Goal: Information Seeking & Learning: Learn about a topic

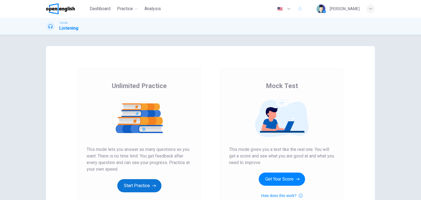
click at [137, 182] on button "Start Practice" at bounding box center [139, 185] width 44 height 13
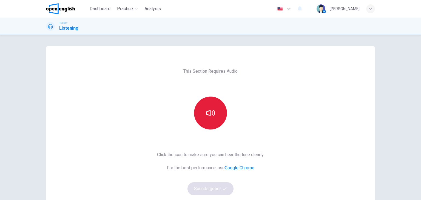
click at [211, 110] on icon "button" at bounding box center [210, 113] width 9 height 9
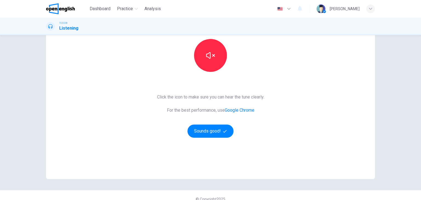
scroll to position [65, 0]
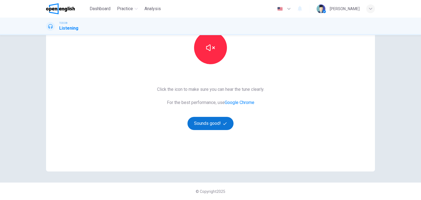
click at [206, 127] on button "Sounds good!" at bounding box center [210, 123] width 46 height 13
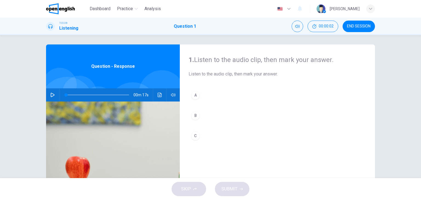
scroll to position [0, 0]
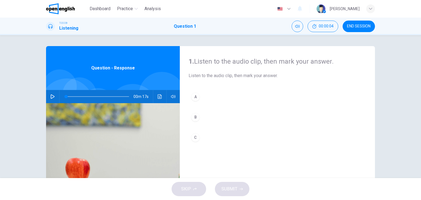
click at [50, 98] on icon "button" at bounding box center [52, 96] width 4 height 4
type input "*"
click at [194, 116] on div "B" at bounding box center [195, 117] width 9 height 9
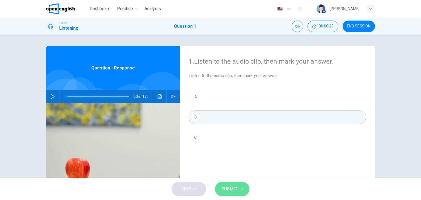
click at [226, 187] on span "SUBMIT" at bounding box center [229, 189] width 16 height 8
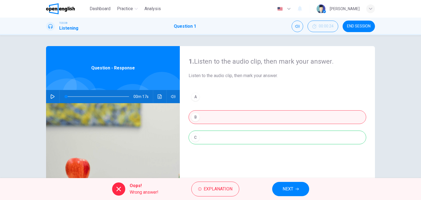
scroll to position [44, 0]
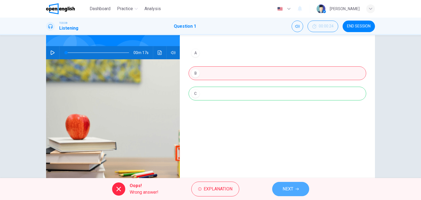
drag, startPoint x: 293, startPoint y: 189, endPoint x: 279, endPoint y: 181, distance: 16.3
click at [293, 189] on span "NEXT" at bounding box center [288, 189] width 11 height 8
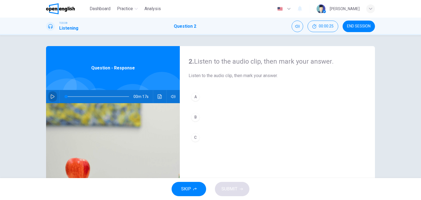
click at [50, 95] on icon "button" at bounding box center [52, 96] width 4 height 4
type input "*"
click at [194, 119] on div "B" at bounding box center [195, 117] width 9 height 9
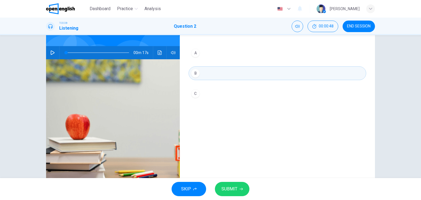
scroll to position [22, 0]
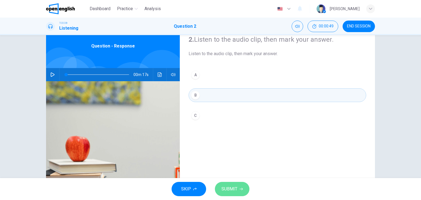
click at [230, 187] on span "SUBMIT" at bounding box center [229, 189] width 16 height 8
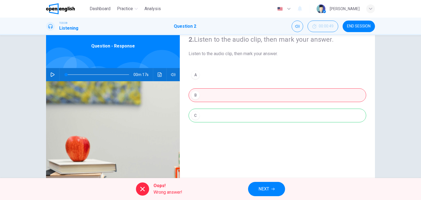
click at [268, 188] on span "NEXT" at bounding box center [263, 189] width 11 height 8
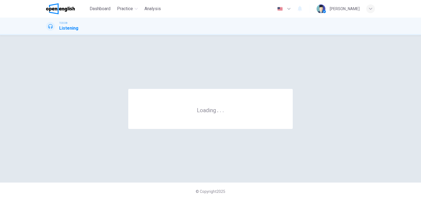
scroll to position [0, 0]
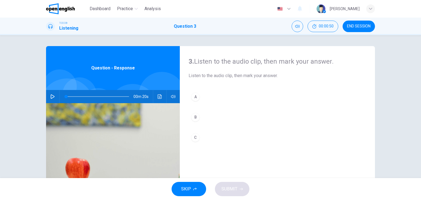
click at [49, 96] on button "button" at bounding box center [52, 96] width 9 height 13
type input "*"
click at [209, 138] on button "C" at bounding box center [278, 137] width 178 height 14
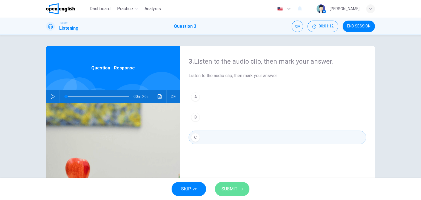
click at [222, 185] on span "SUBMIT" at bounding box center [229, 189] width 16 height 8
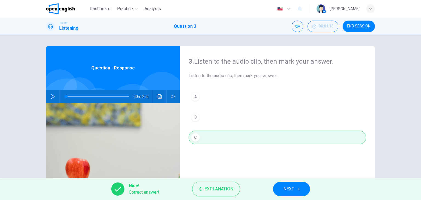
click at [287, 190] on span "NEXT" at bounding box center [288, 189] width 11 height 8
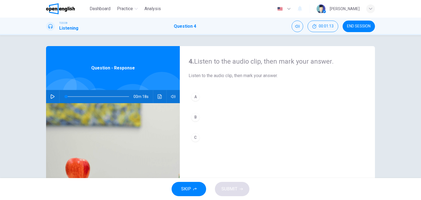
click at [50, 96] on icon "button" at bounding box center [52, 96] width 4 height 4
type input "*"
click at [195, 116] on div "B" at bounding box center [195, 117] width 9 height 9
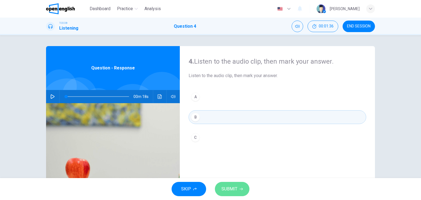
click at [235, 187] on span "SUBMIT" at bounding box center [229, 189] width 16 height 8
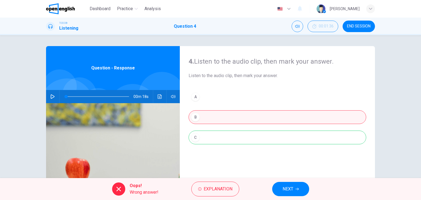
click at [158, 96] on icon "Click to see the audio transcription" at bounding box center [160, 96] width 4 height 4
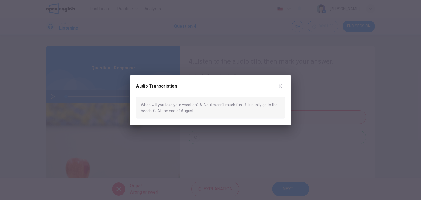
click at [282, 86] on icon "button" at bounding box center [280, 86] width 4 height 4
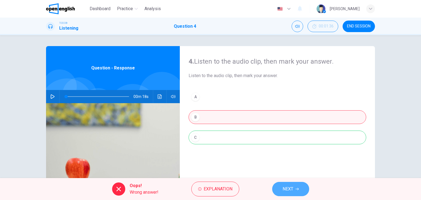
click at [289, 189] on span "NEXT" at bounding box center [288, 189] width 11 height 8
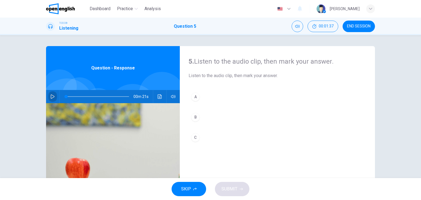
click at [50, 95] on icon "button" at bounding box center [52, 96] width 4 height 4
type input "*"
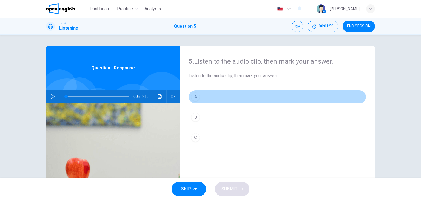
click at [194, 96] on div "A" at bounding box center [195, 96] width 9 height 9
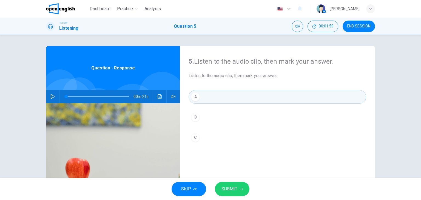
click at [234, 189] on span "SUBMIT" at bounding box center [229, 189] width 16 height 8
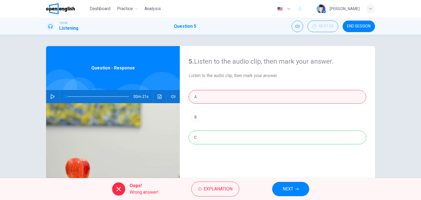
click at [288, 187] on span "NEXT" at bounding box center [288, 189] width 11 height 8
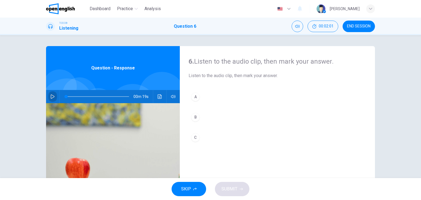
click at [53, 96] on icon "button" at bounding box center [52, 96] width 4 height 4
type input "*"
click at [197, 115] on div "B" at bounding box center [195, 117] width 9 height 9
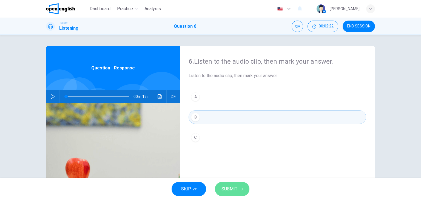
click at [231, 188] on span "SUBMIT" at bounding box center [229, 189] width 16 height 8
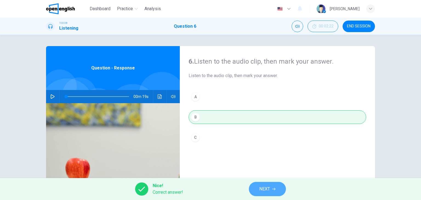
click at [267, 186] on span "NEXT" at bounding box center [264, 189] width 11 height 8
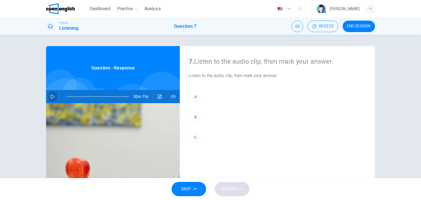
click at [50, 95] on icon "button" at bounding box center [52, 96] width 4 height 4
type input "*"
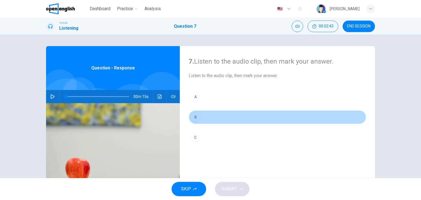
click at [194, 114] on div "B" at bounding box center [195, 117] width 9 height 9
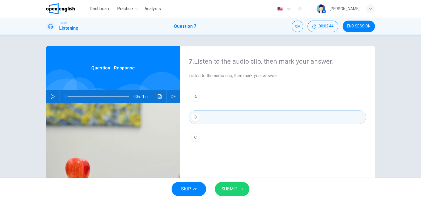
click at [194, 136] on div "C" at bounding box center [195, 137] width 9 height 9
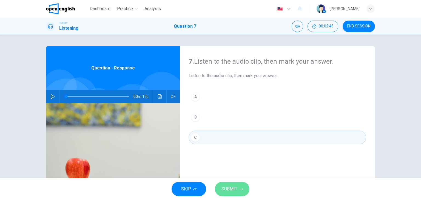
drag, startPoint x: 232, startPoint y: 186, endPoint x: 229, endPoint y: 183, distance: 4.7
click at [232, 186] on span "SUBMIT" at bounding box center [229, 189] width 16 height 8
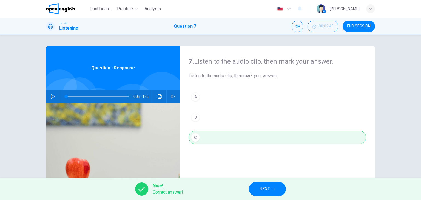
click at [263, 186] on span "NEXT" at bounding box center [264, 189] width 11 height 8
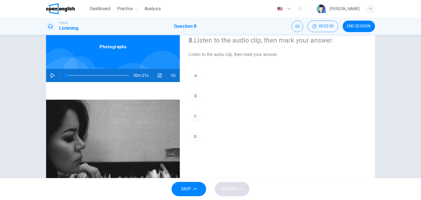
scroll to position [4, 0]
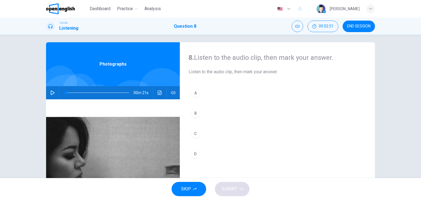
click at [49, 92] on button "button" at bounding box center [52, 92] width 9 height 13
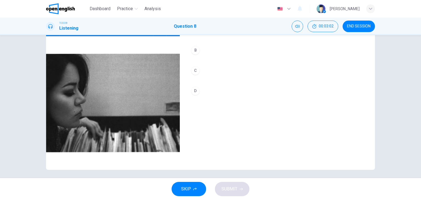
scroll to position [70, 0]
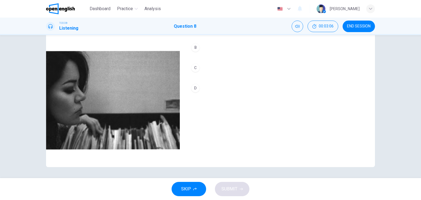
click at [198, 68] on button "C" at bounding box center [278, 68] width 178 height 14
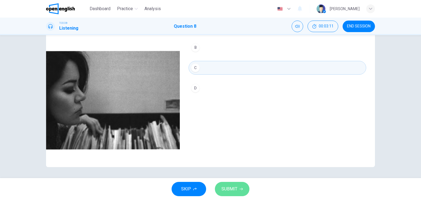
click at [230, 191] on span "SUBMIT" at bounding box center [229, 189] width 16 height 8
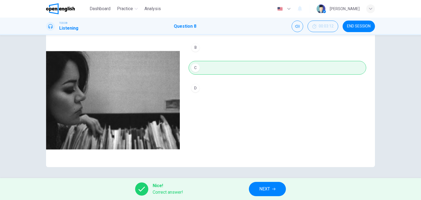
type input "*"
click at [266, 192] on span "NEXT" at bounding box center [264, 189] width 11 height 8
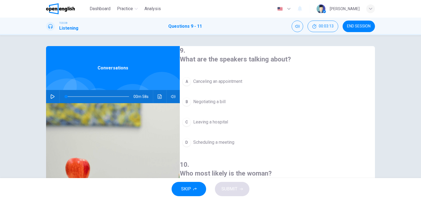
click at [53, 96] on icon "button" at bounding box center [53, 96] width 4 height 4
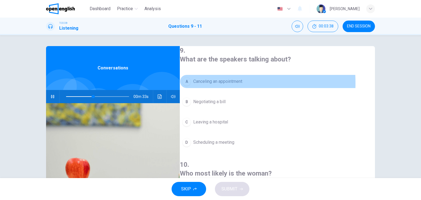
click at [191, 82] on div "A" at bounding box center [186, 81] width 9 height 9
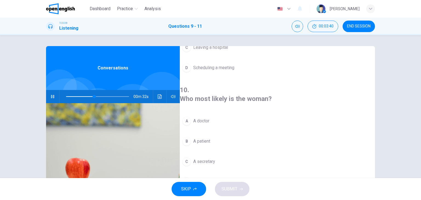
scroll to position [110, 0]
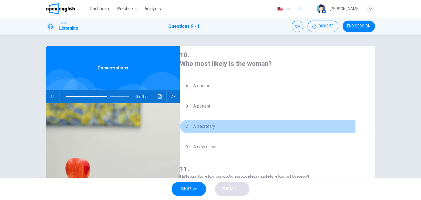
click at [191, 122] on div "C" at bounding box center [186, 126] width 9 height 9
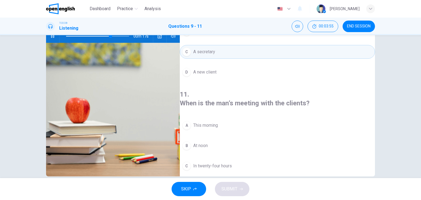
scroll to position [66, 0]
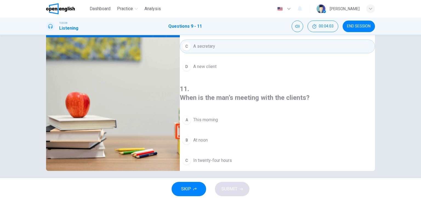
click at [191, 115] on div "A" at bounding box center [186, 119] width 9 height 9
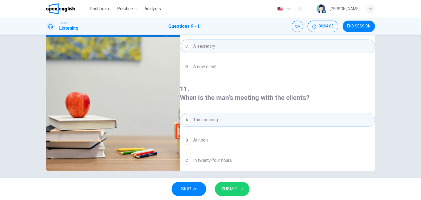
click at [233, 186] on span "SUBMIT" at bounding box center [229, 189] width 16 height 8
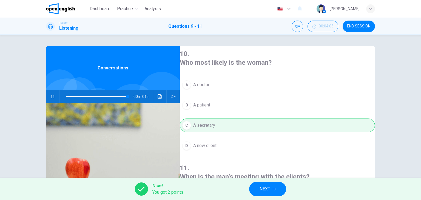
scroll to position [124, 0]
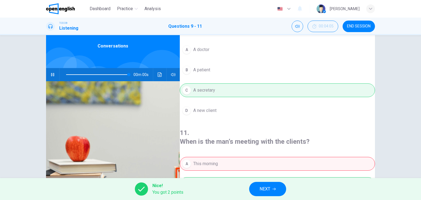
type input "*"
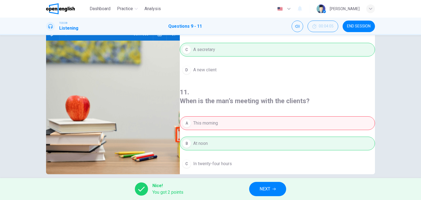
scroll to position [66, 0]
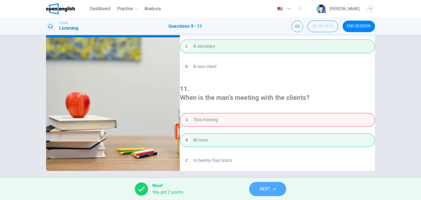
click at [266, 189] on span "NEXT" at bounding box center [265, 189] width 11 height 8
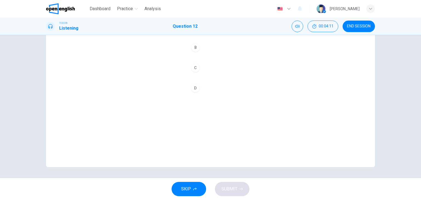
scroll to position [48, 0]
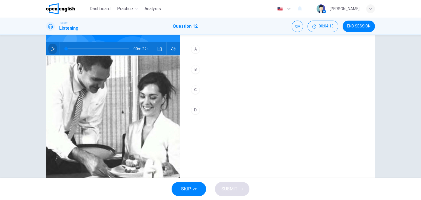
click at [52, 50] on icon "button" at bounding box center [52, 49] width 4 height 4
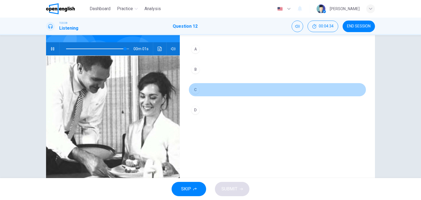
click at [192, 88] on div "C" at bounding box center [195, 89] width 9 height 9
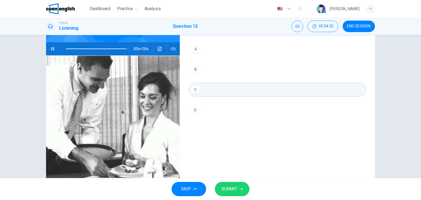
type input "*"
click at [228, 187] on span "SUBMIT" at bounding box center [229, 189] width 16 height 8
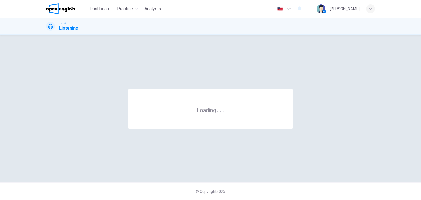
scroll to position [0, 0]
